Goal: Task Accomplishment & Management: Complete application form

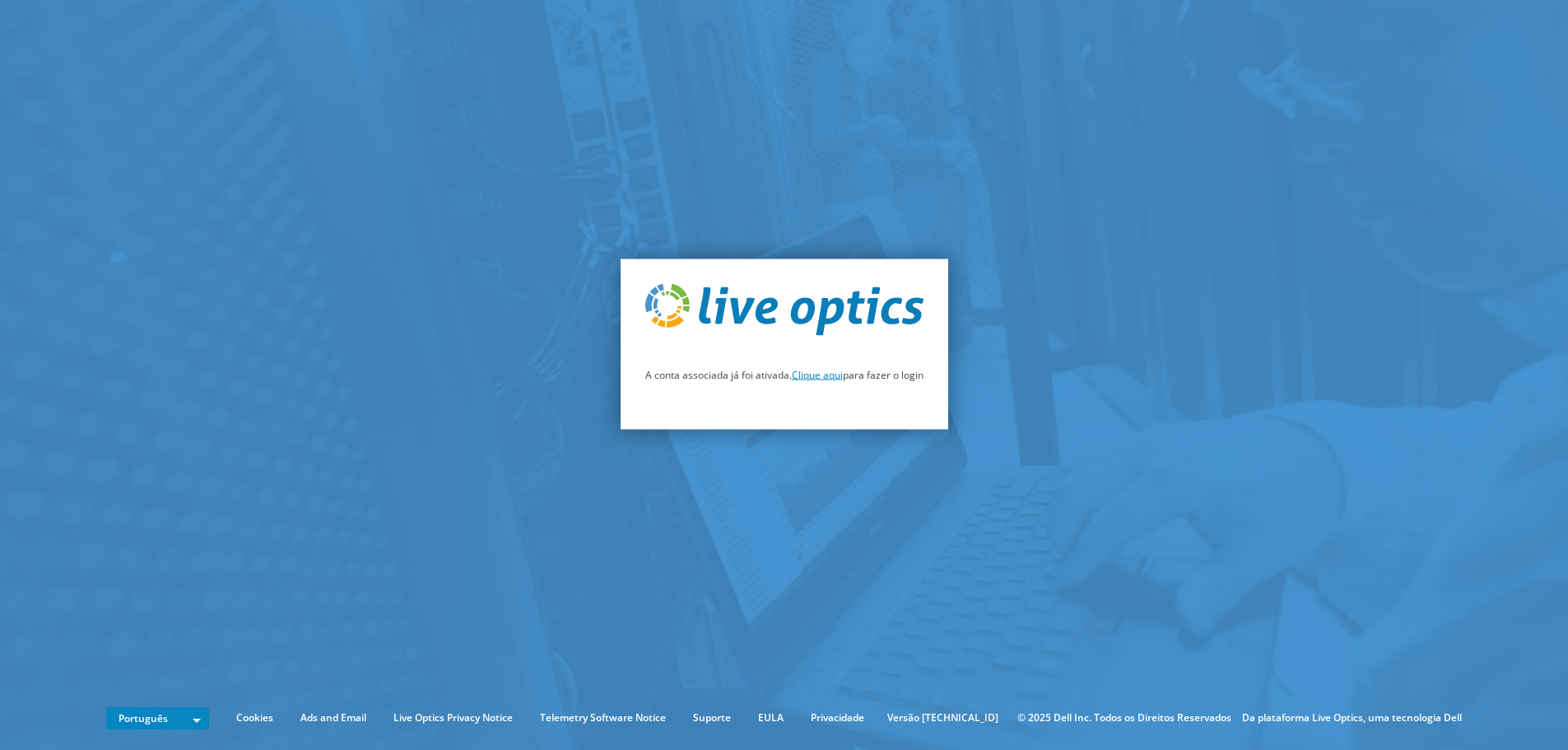
click at [826, 378] on link "Clique aqui" at bounding box center [816, 374] width 51 height 14
